Goal: Check status: Check status

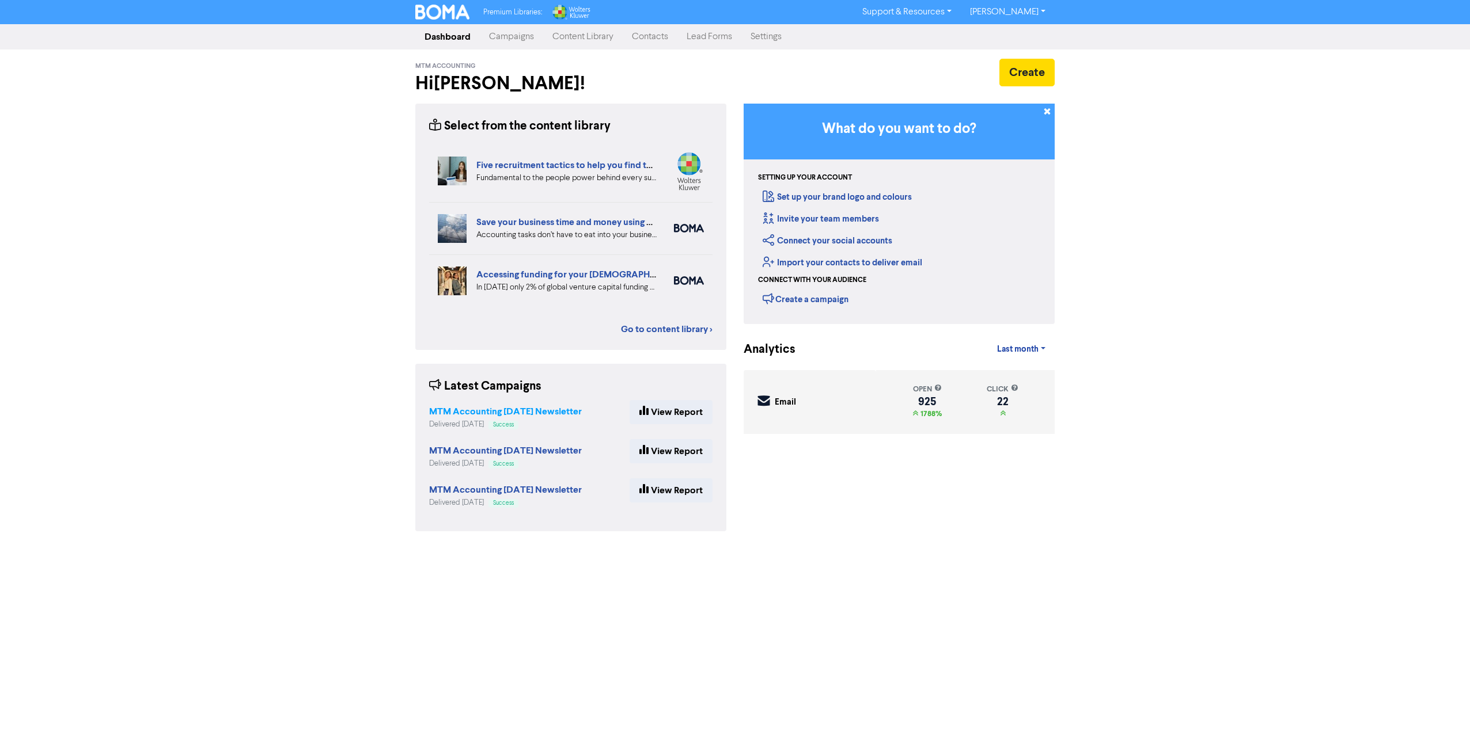
click at [523, 412] on strong "MTM Accounting [DATE] Newsletter" at bounding box center [505, 412] width 153 height 12
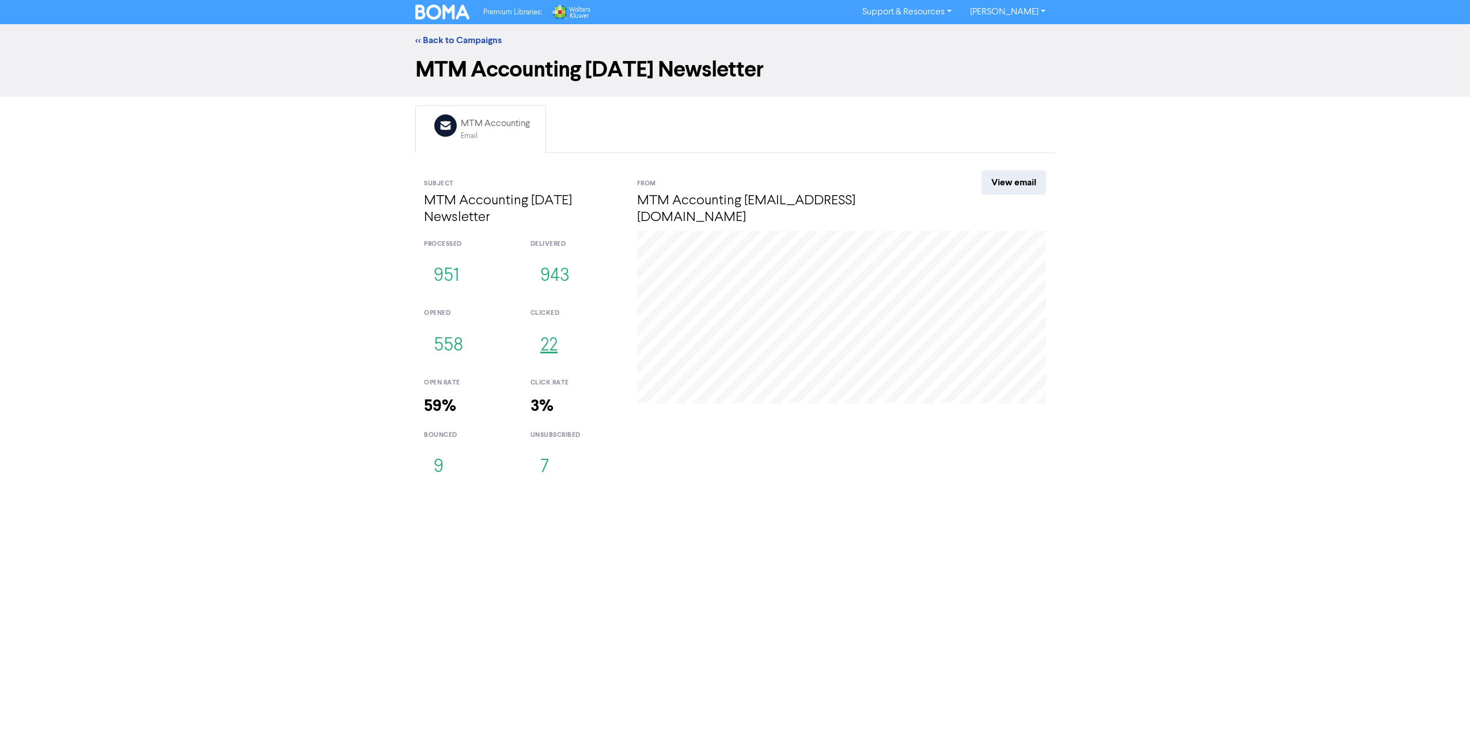
click at [538, 351] on button "22" at bounding box center [548, 346] width 37 height 38
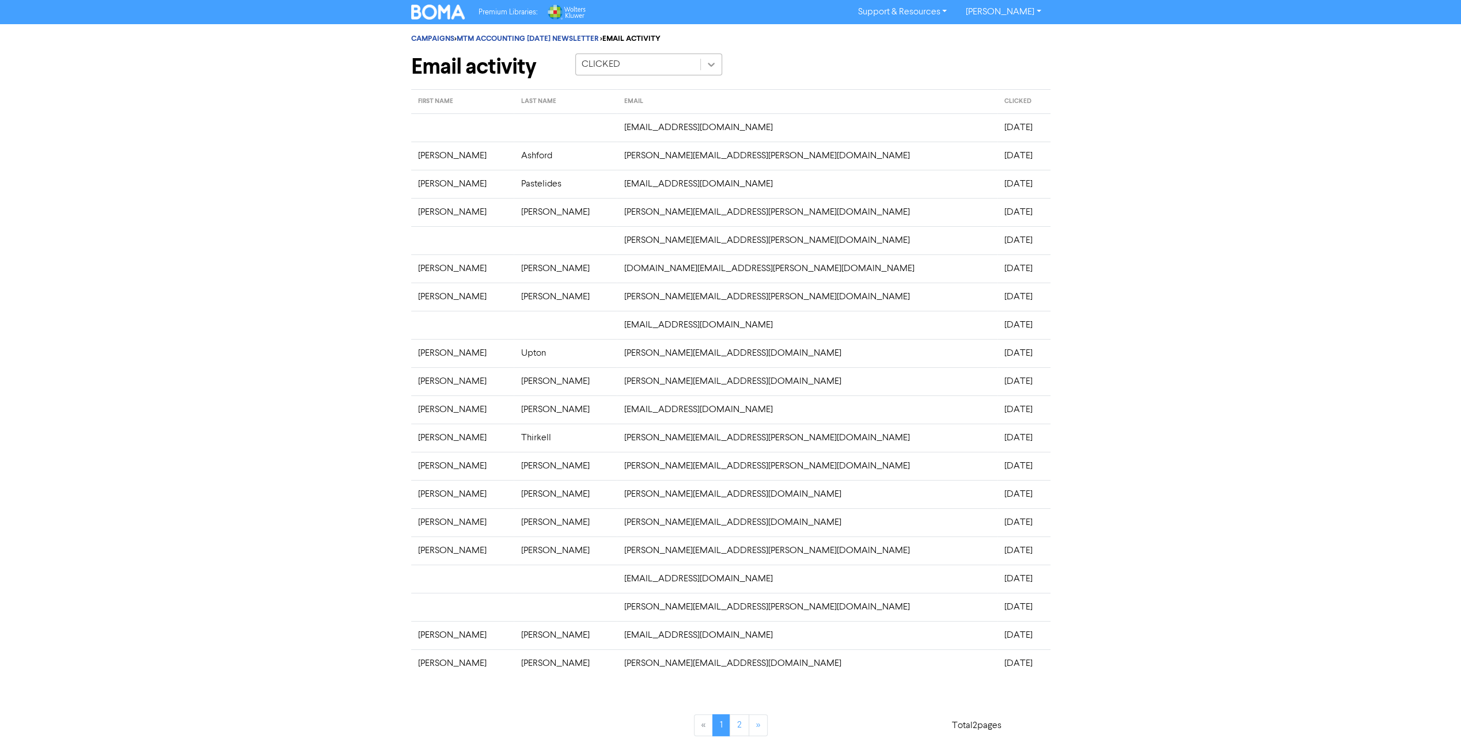
click at [709, 66] on icon at bounding box center [711, 65] width 12 height 12
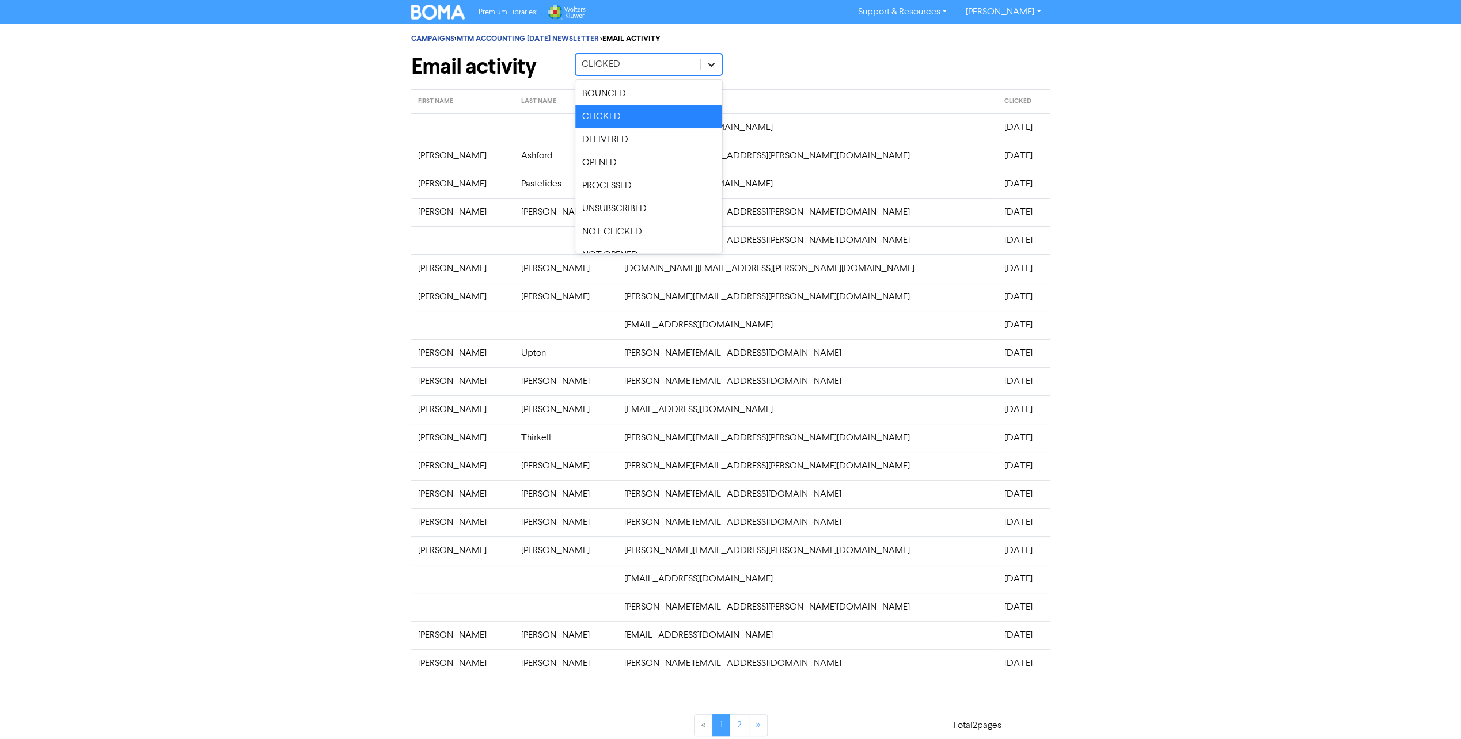
click at [709, 66] on icon at bounding box center [711, 65] width 12 height 12
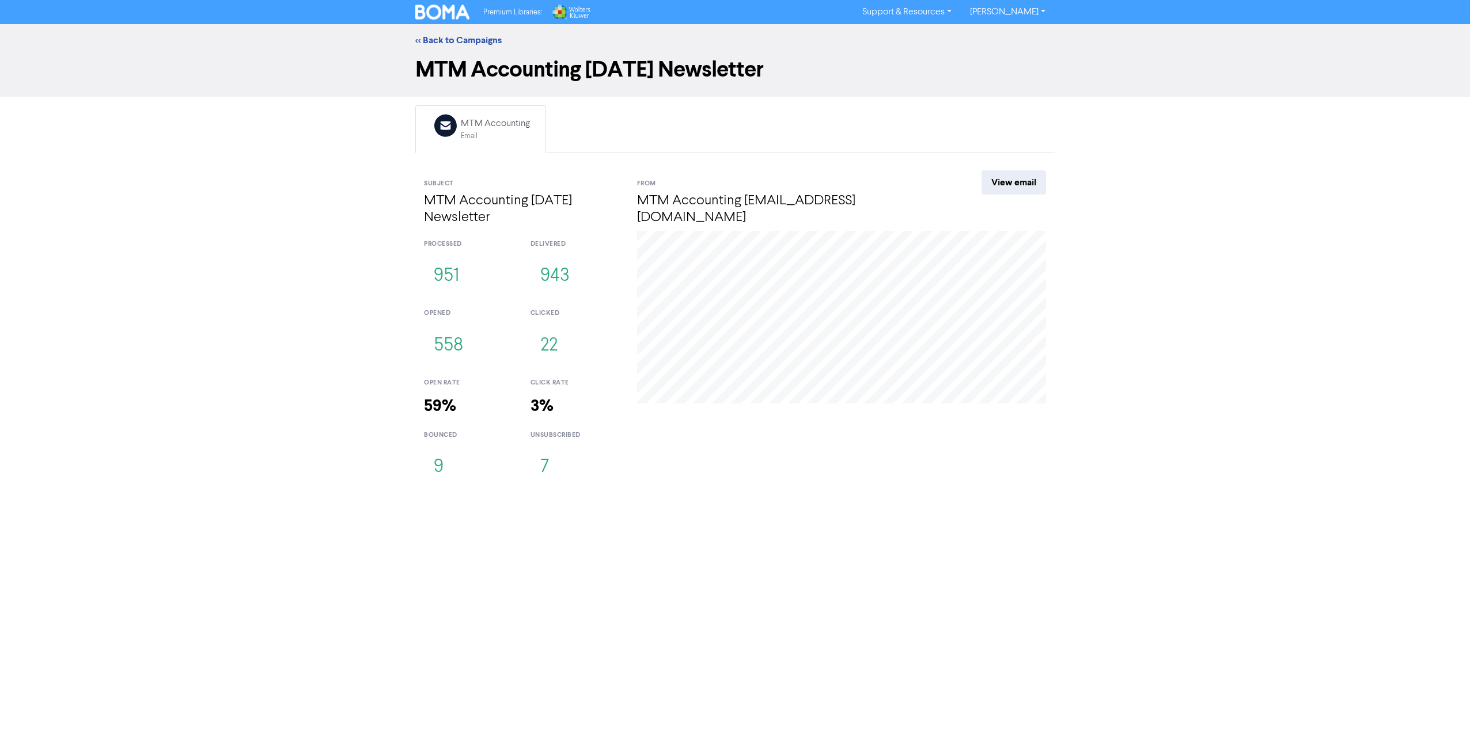
click at [438, 404] on strong "59%" at bounding box center [440, 406] width 32 height 20
click at [1026, 192] on link "View email" at bounding box center [1013, 182] width 64 height 24
click at [442, 49] on div "<< Back to Campaigns" at bounding box center [735, 40] width 1470 height 32
click at [443, 39] on link "<< Back to Campaigns" at bounding box center [458, 41] width 86 height 12
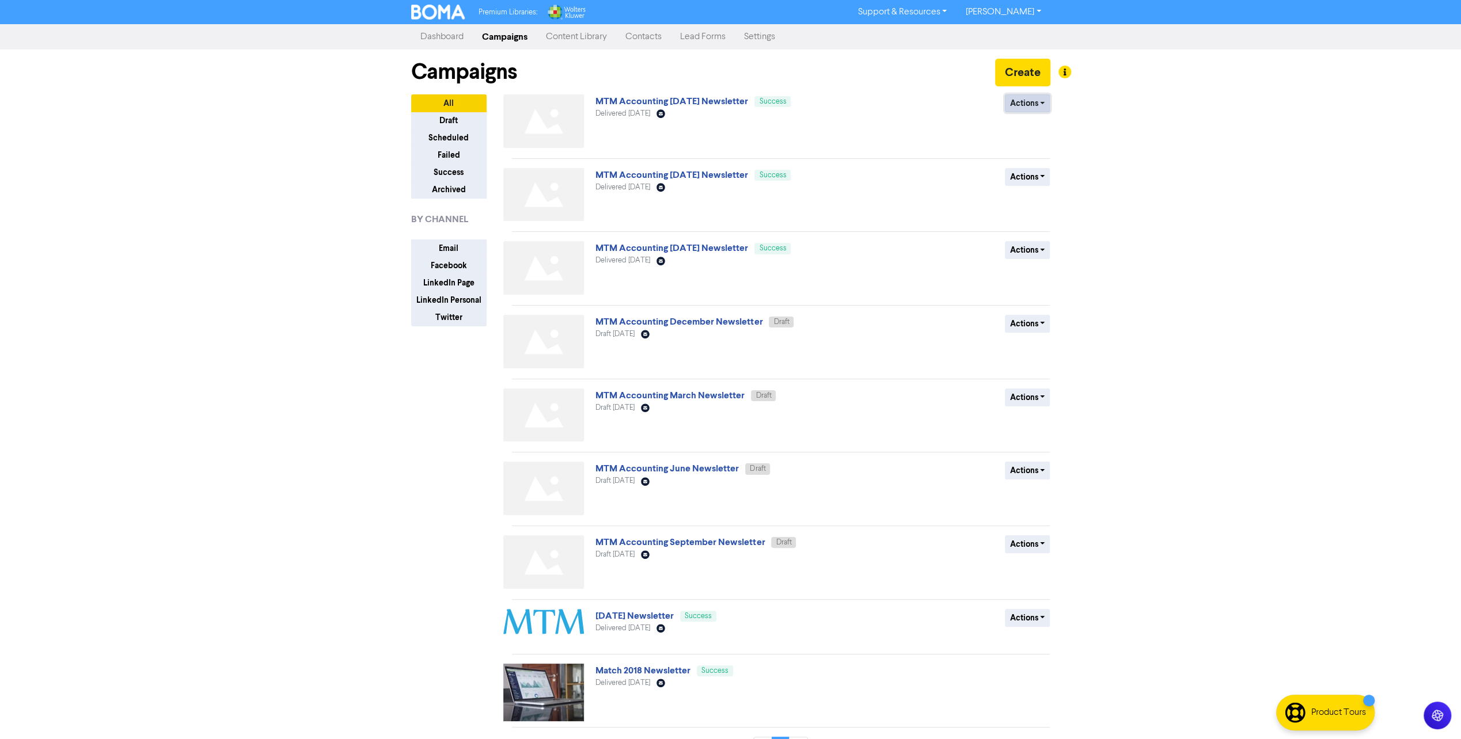
click at [1044, 102] on button "Actions" at bounding box center [1027, 103] width 45 height 18
click at [830, 127] on div "MTM Accounting [DATE] Newsletter Success Delivered [DATE] Email Created with Sk…" at bounding box center [734, 123] width 278 height 58
click at [648, 105] on link "MTM Accounting [DATE] Newsletter" at bounding box center [671, 102] width 153 height 12
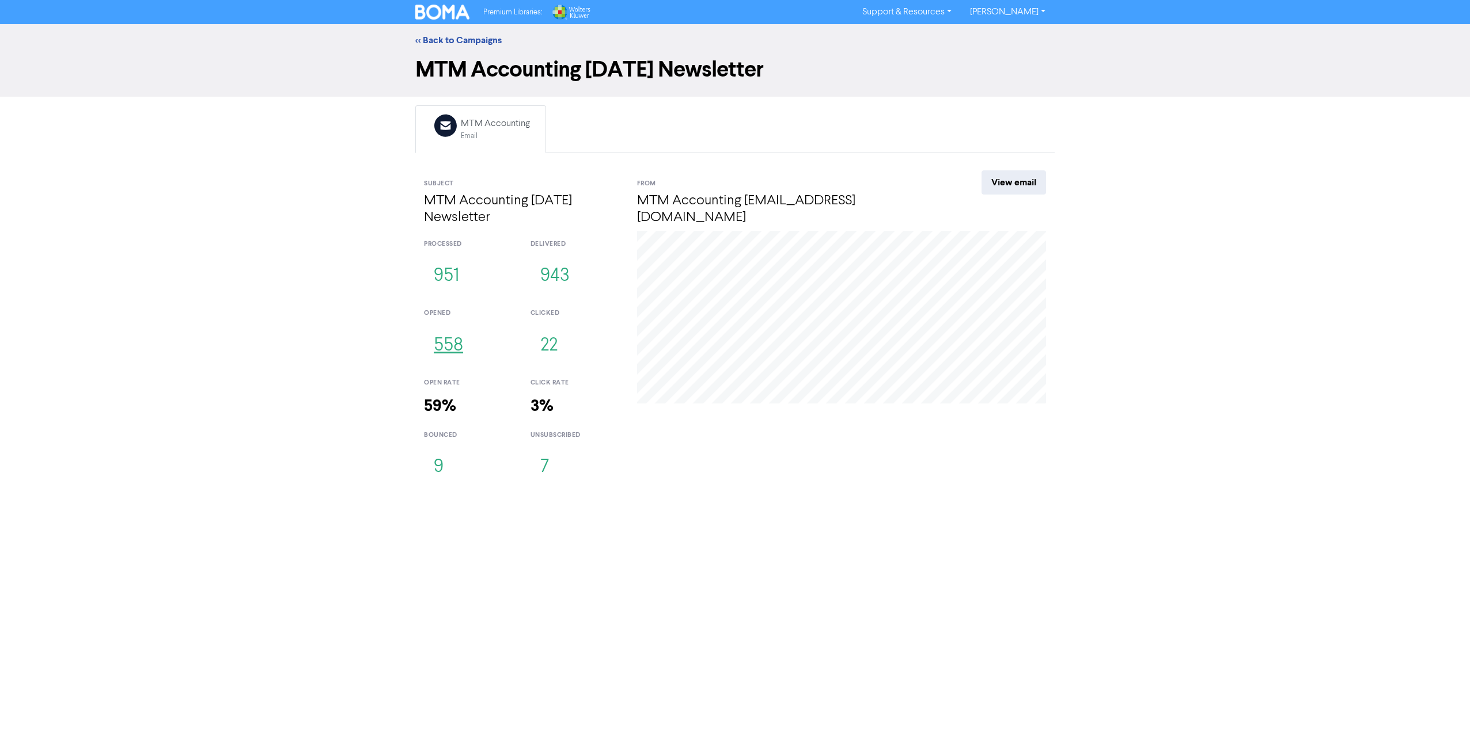
click at [457, 344] on button "558" at bounding box center [448, 346] width 49 height 38
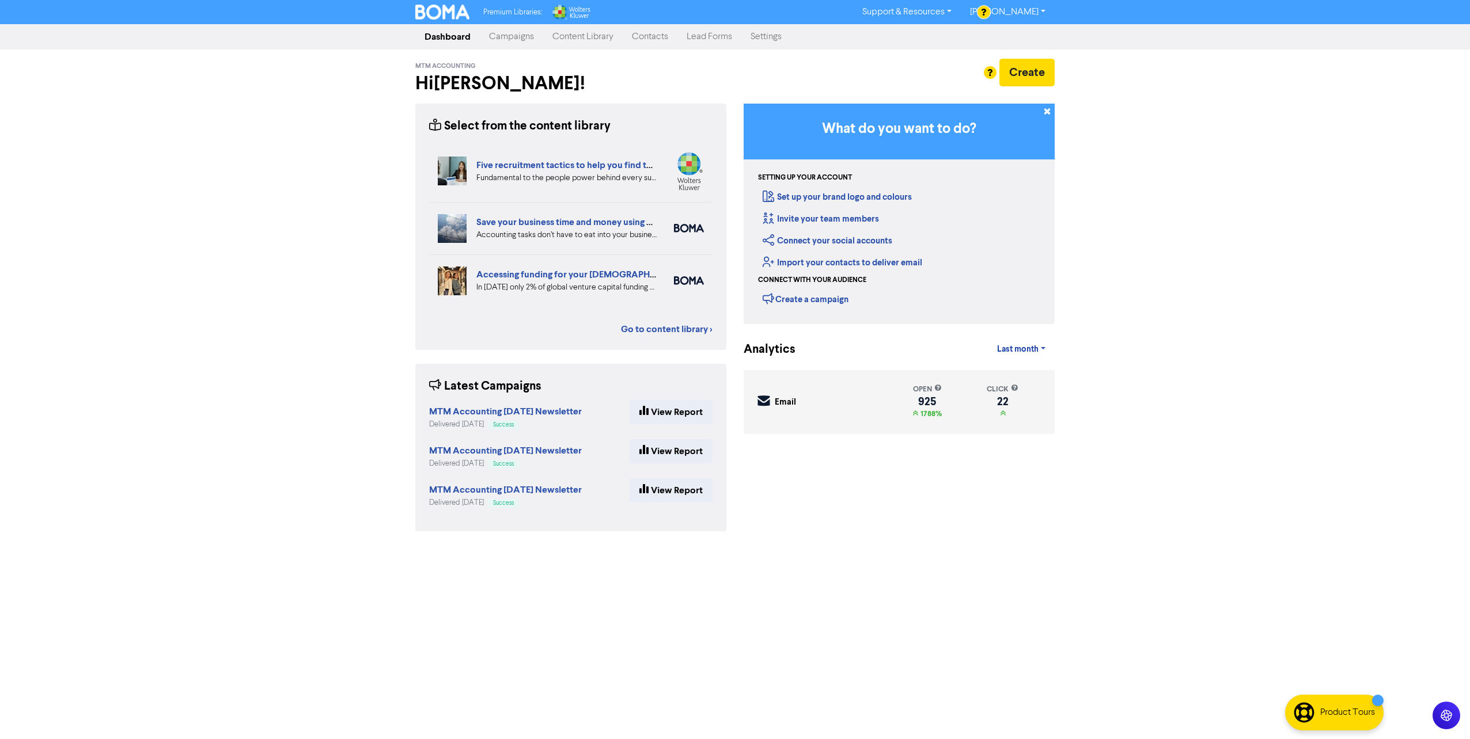
click at [509, 40] on link "Campaigns" at bounding box center [511, 36] width 63 height 23
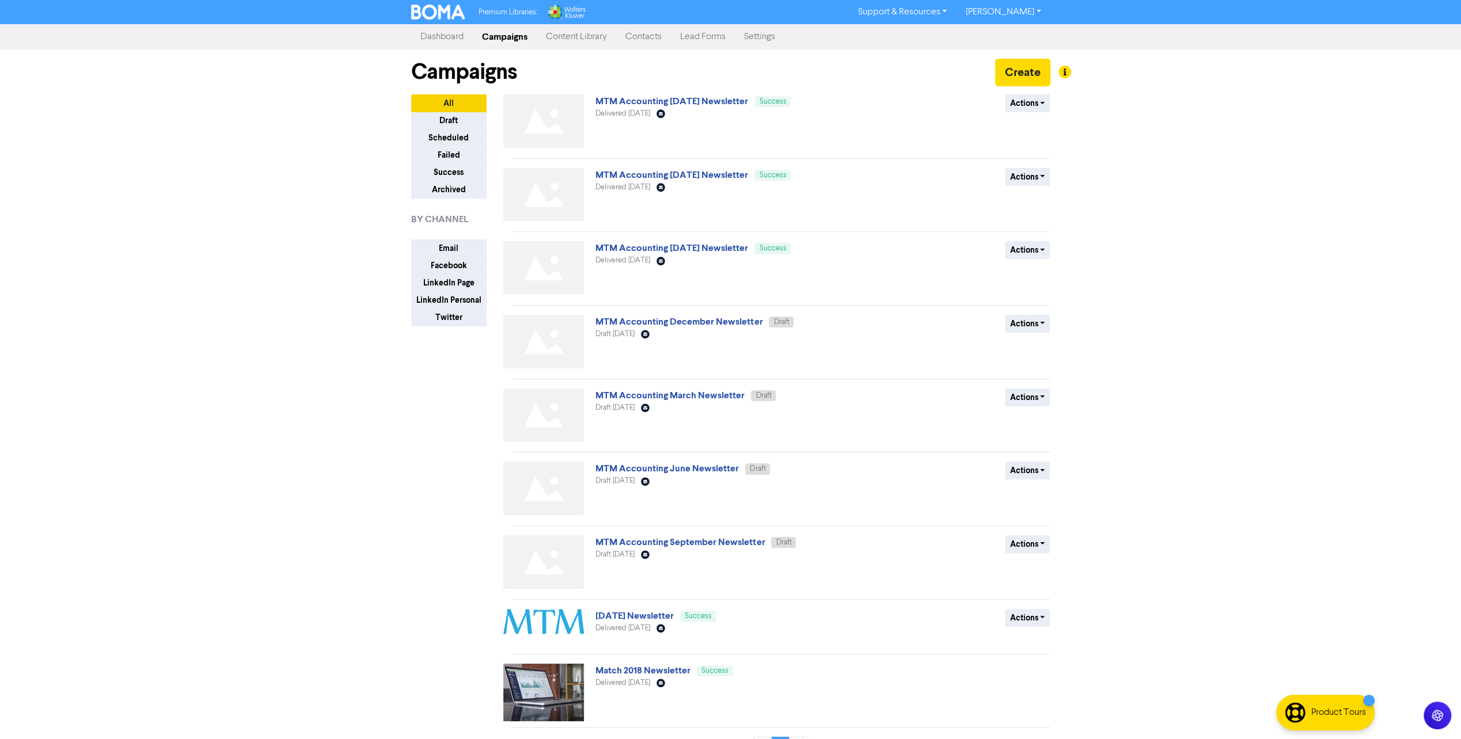
click at [711, 37] on link "Lead Forms" at bounding box center [703, 36] width 64 height 23
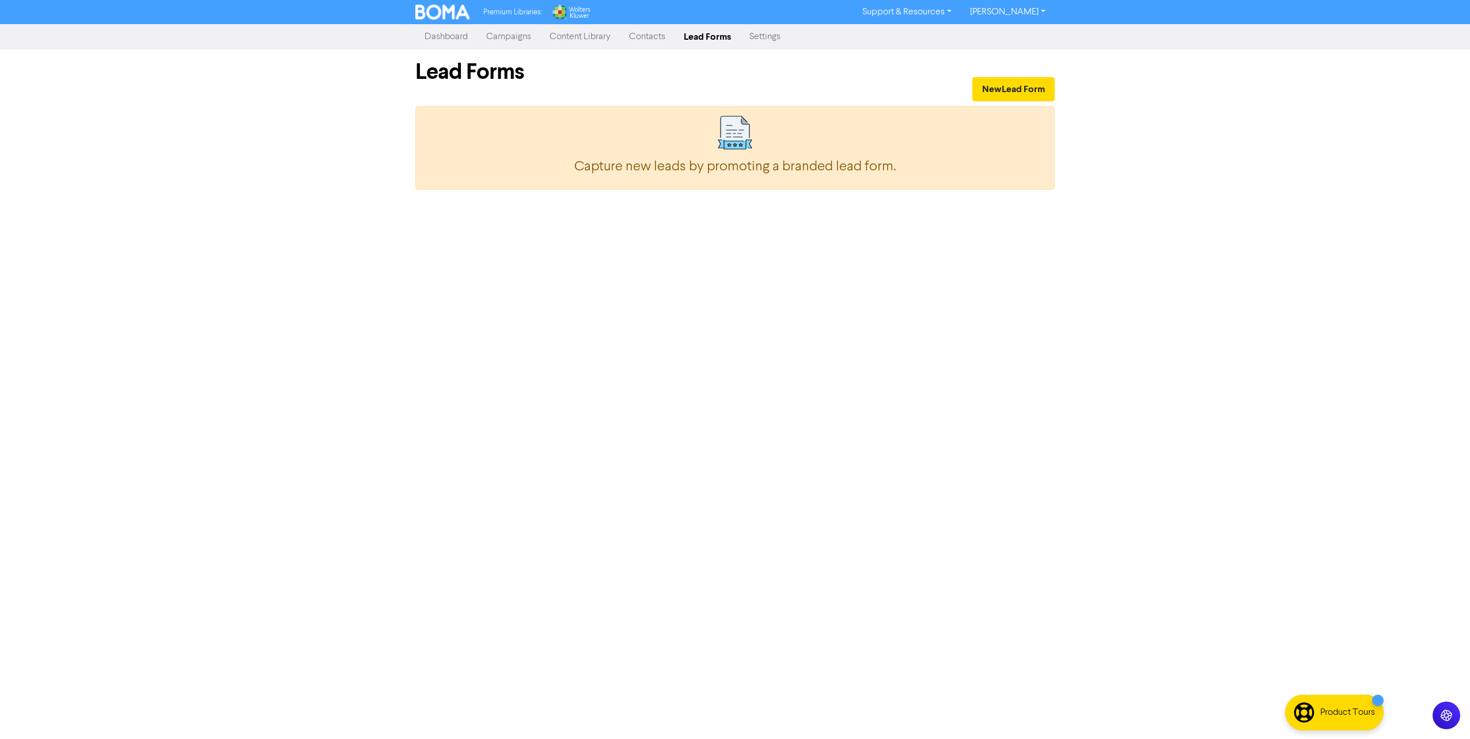
click at [755, 37] on link "Settings" at bounding box center [765, 36] width 50 height 23
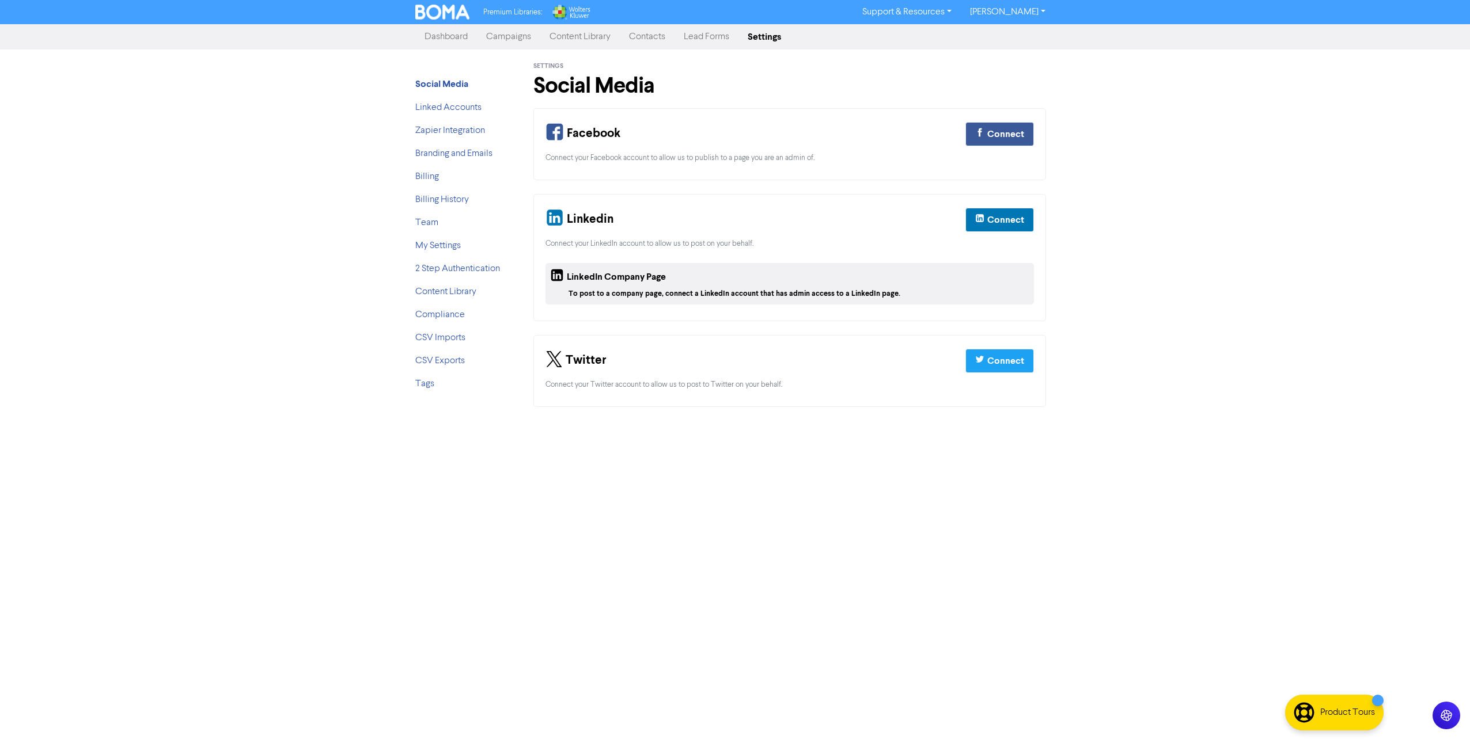
click at [661, 38] on link "Contacts" at bounding box center [647, 36] width 55 height 23
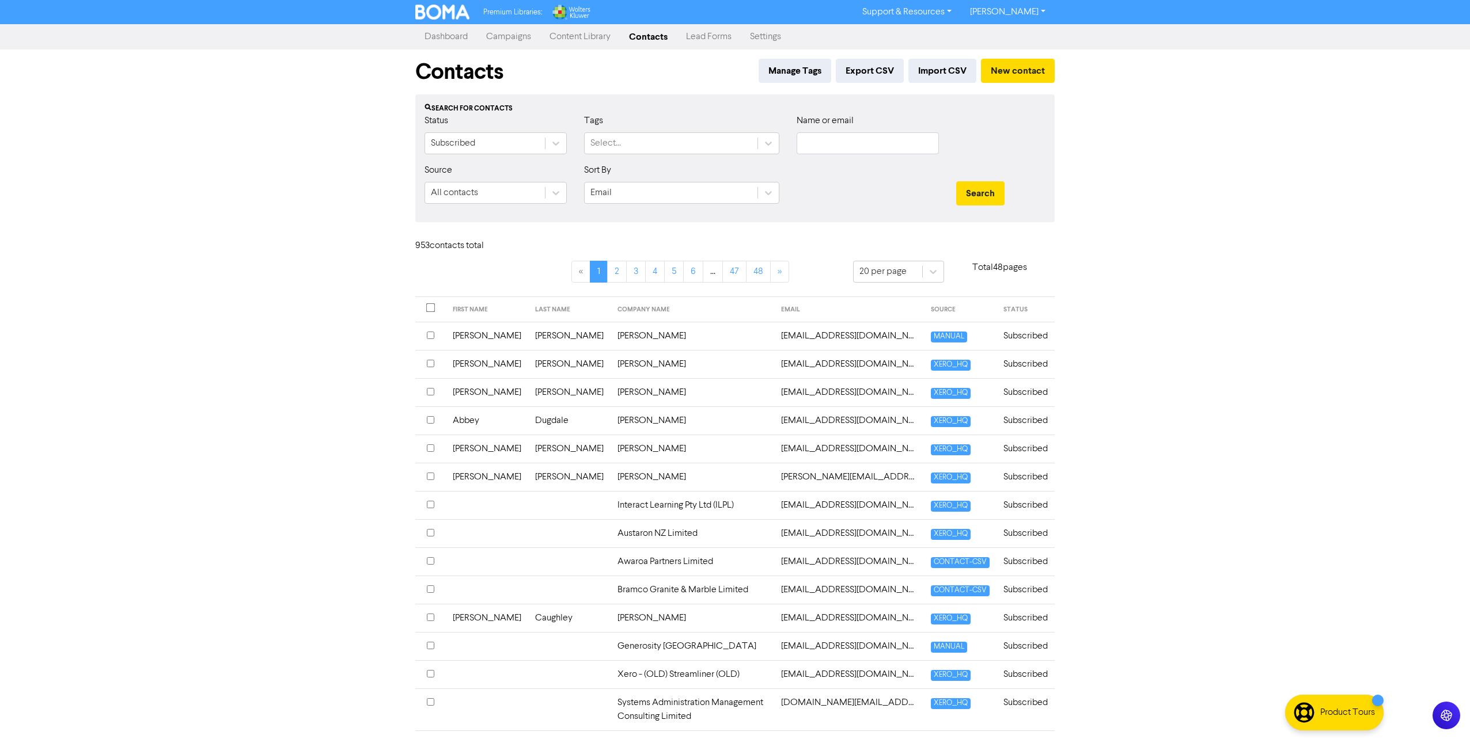
click at [584, 40] on link "Content Library" at bounding box center [579, 36] width 79 height 23
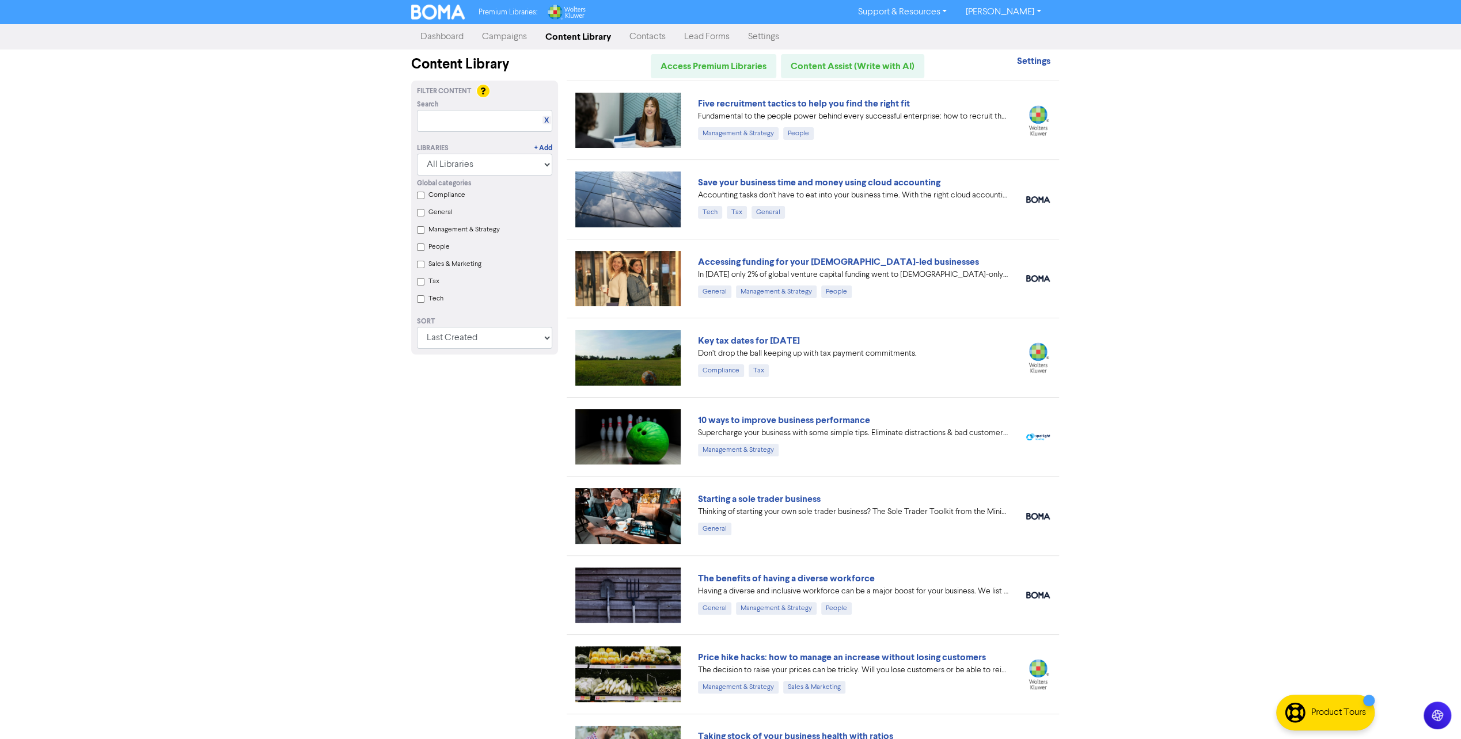
click at [509, 36] on link "Campaigns" at bounding box center [504, 36] width 63 height 23
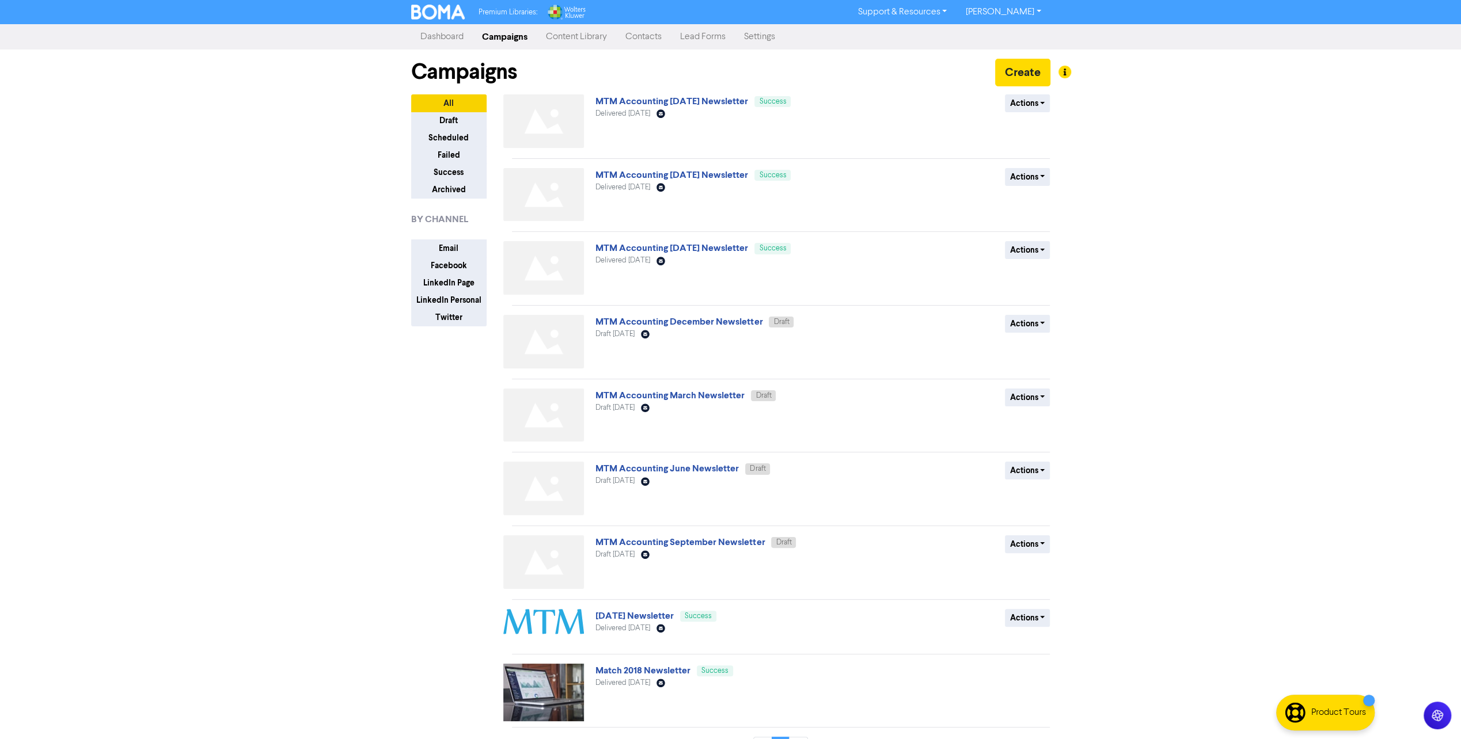
click at [450, 35] on link "Dashboard" at bounding box center [442, 36] width 62 height 23
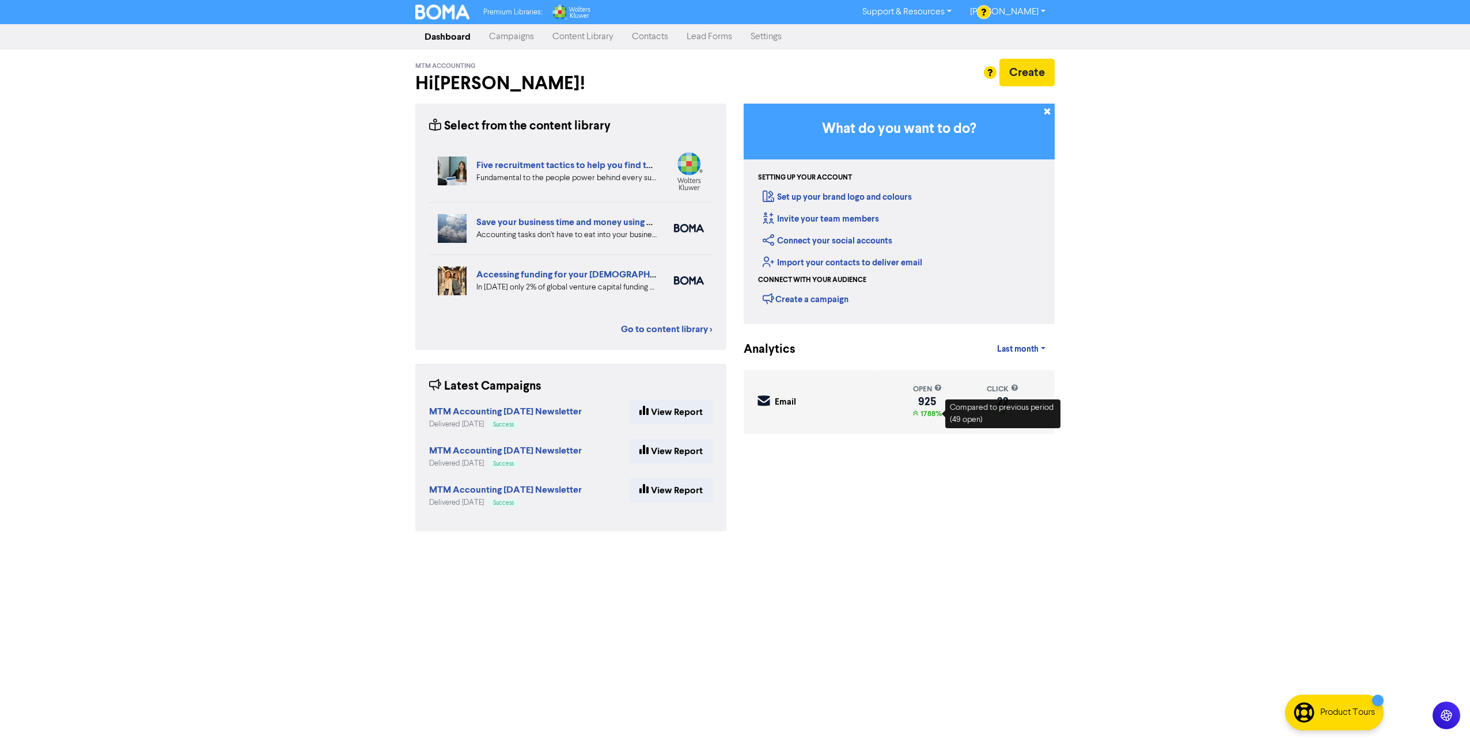
click at [927, 415] on span "1788%" at bounding box center [930, 413] width 24 height 9
click at [931, 400] on div "925" at bounding box center [926, 401] width 29 height 9
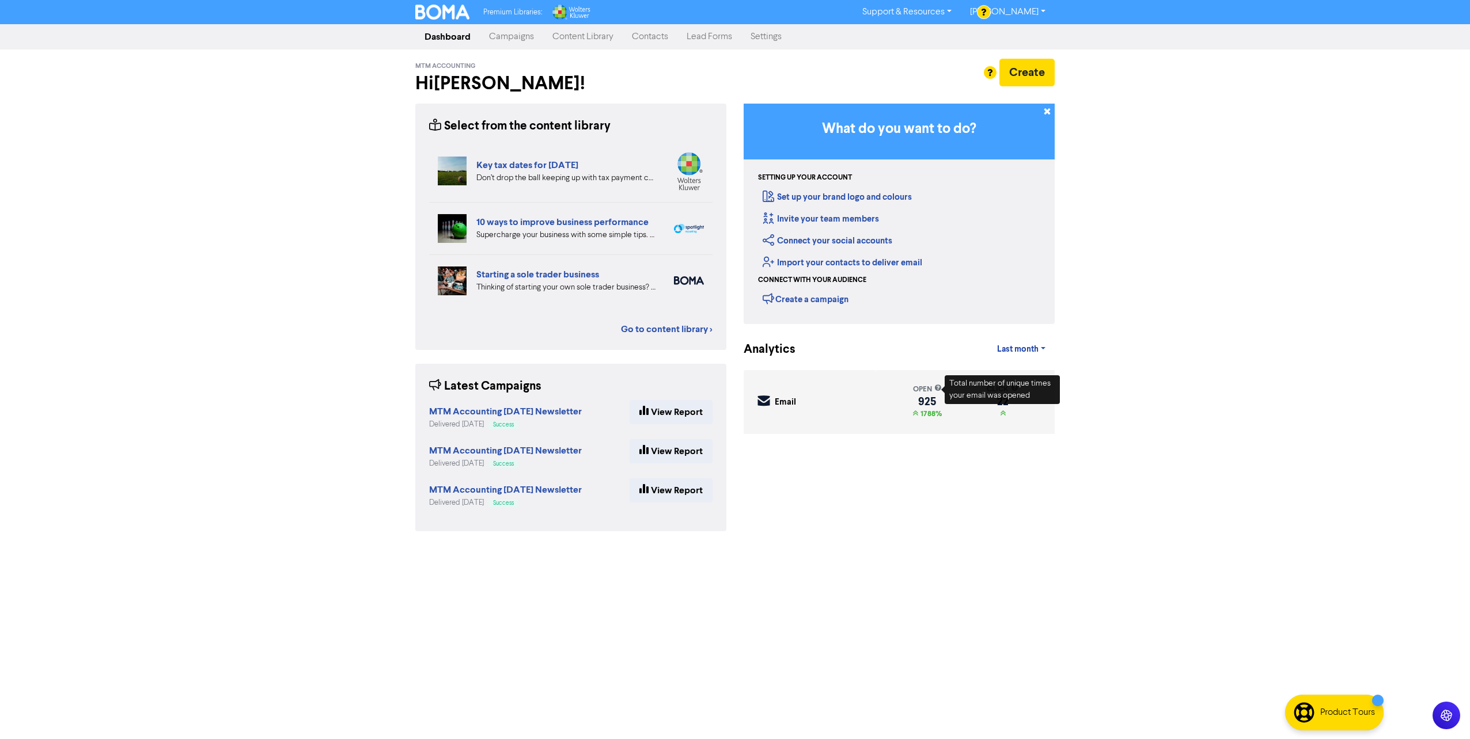
click at [939, 388] on icon at bounding box center [937, 389] width 7 height 9
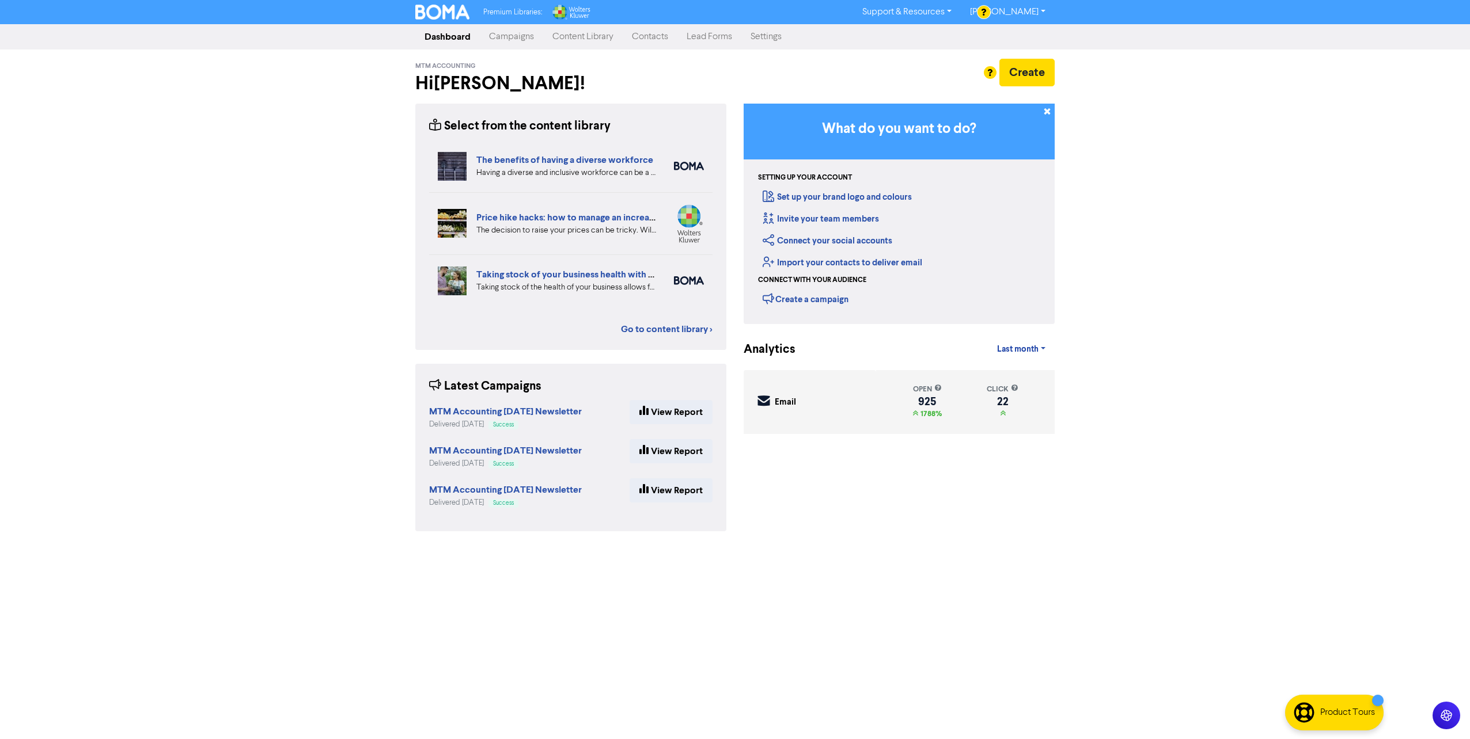
click at [885, 555] on div "Premium Libraries: Support & Resources Video Tutorials FAQ & Guides Marketing E…" at bounding box center [735, 369] width 1470 height 739
click at [675, 405] on link "View Report" at bounding box center [670, 412] width 83 height 24
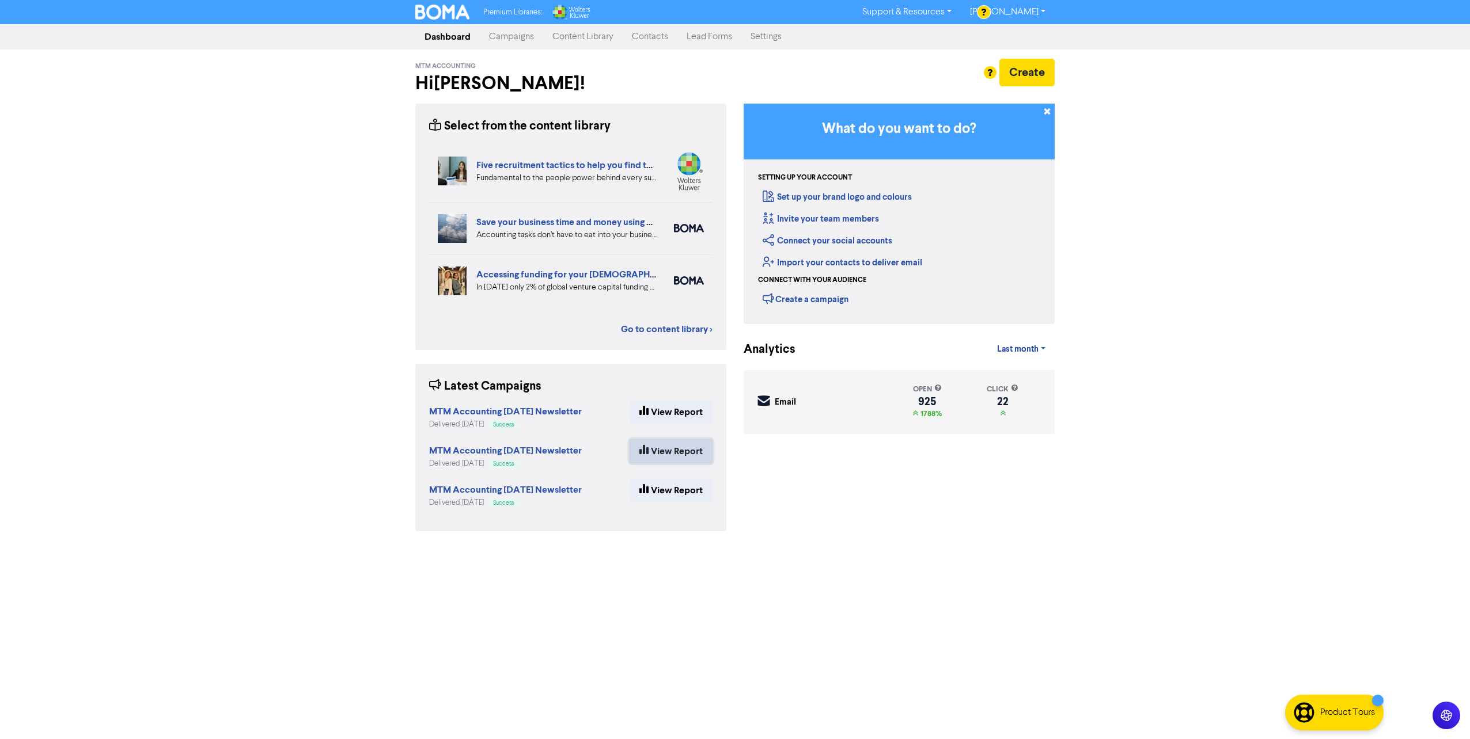
click at [656, 449] on link "View Report" at bounding box center [670, 451] width 83 height 24
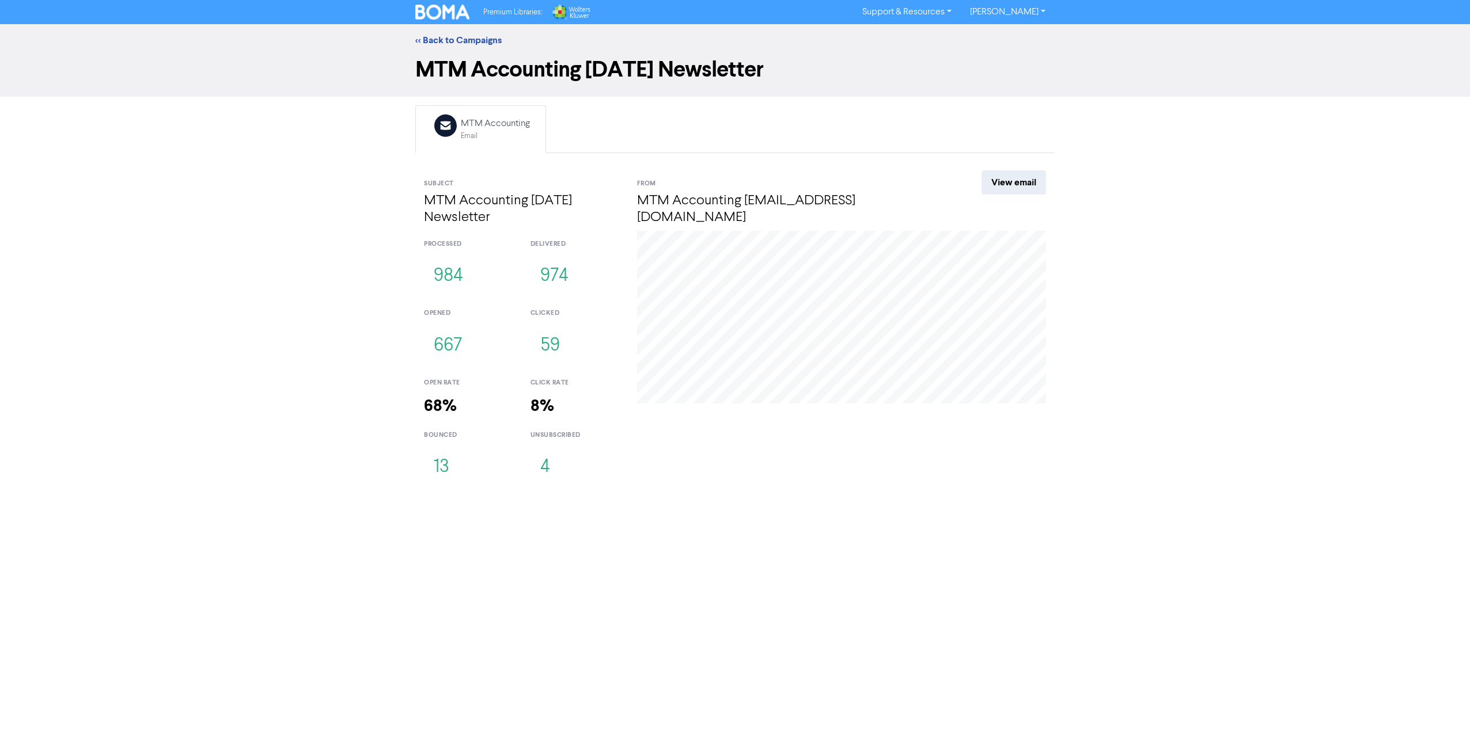
click at [436, 408] on strong "68%" at bounding box center [440, 406] width 33 height 20
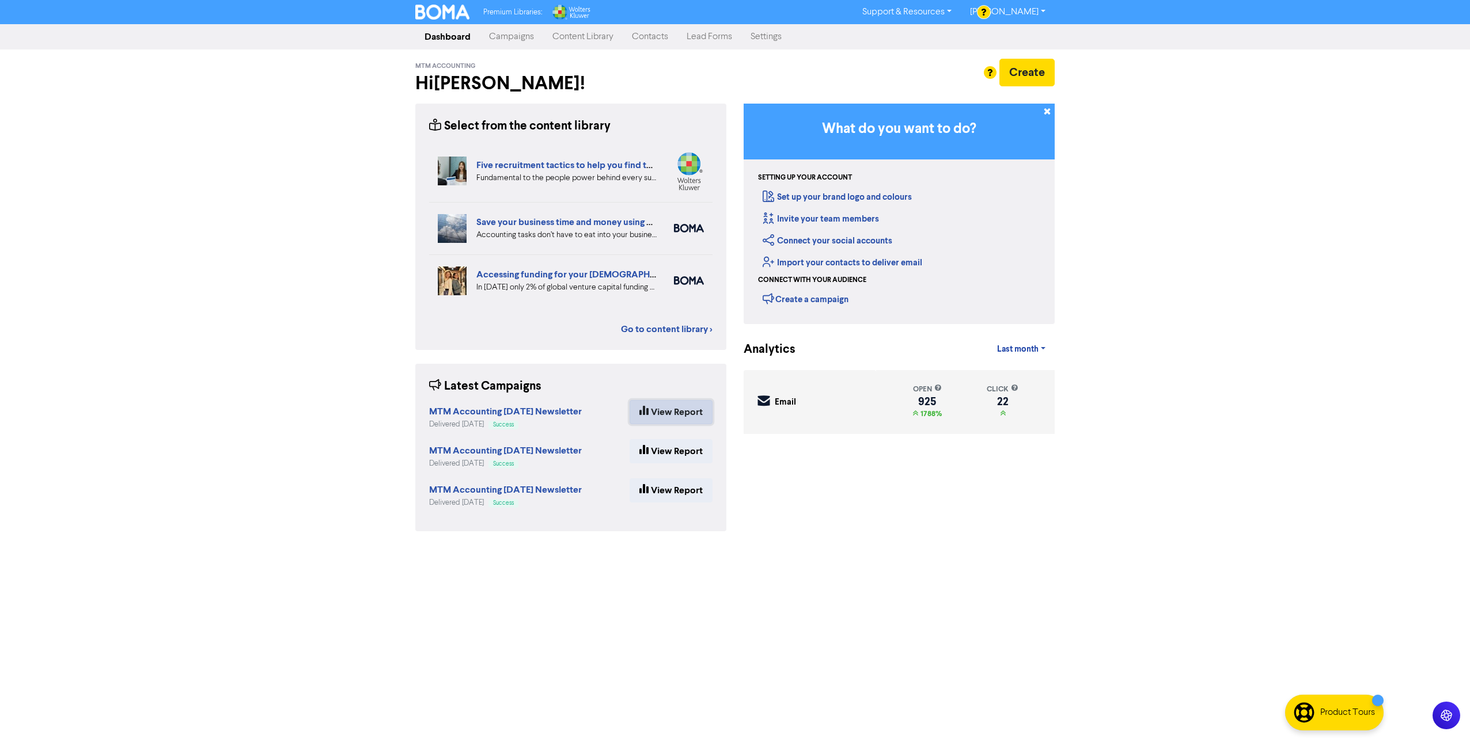
click at [665, 416] on link "View Report" at bounding box center [670, 412] width 83 height 24
click at [670, 488] on link "View Report" at bounding box center [670, 491] width 83 height 24
